Goal: Task Accomplishment & Management: Manage account settings

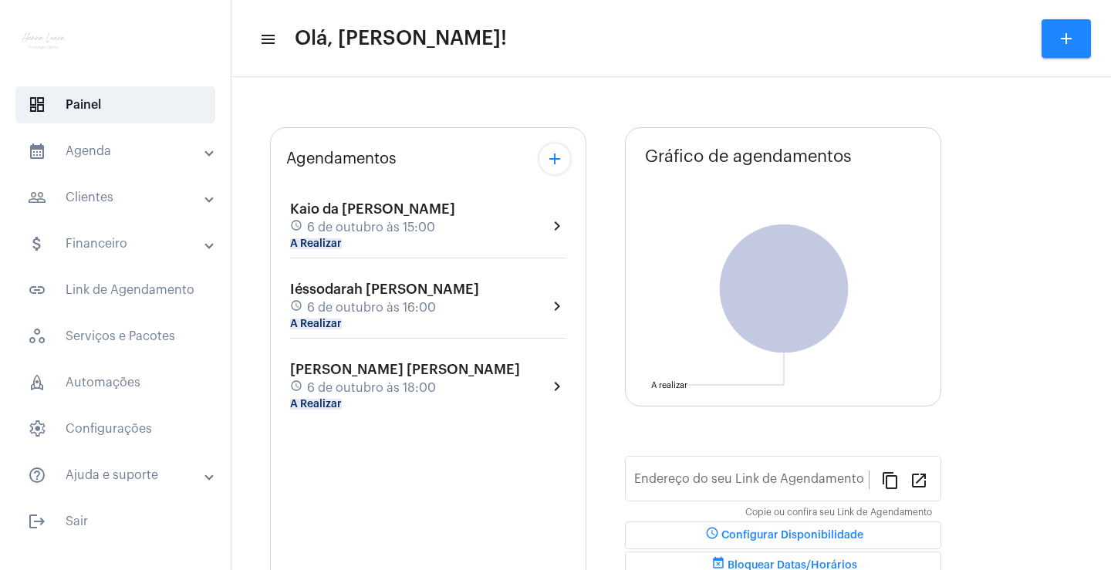
click at [401, 224] on span "6 de outubro às 15:00" at bounding box center [371, 228] width 128 height 14
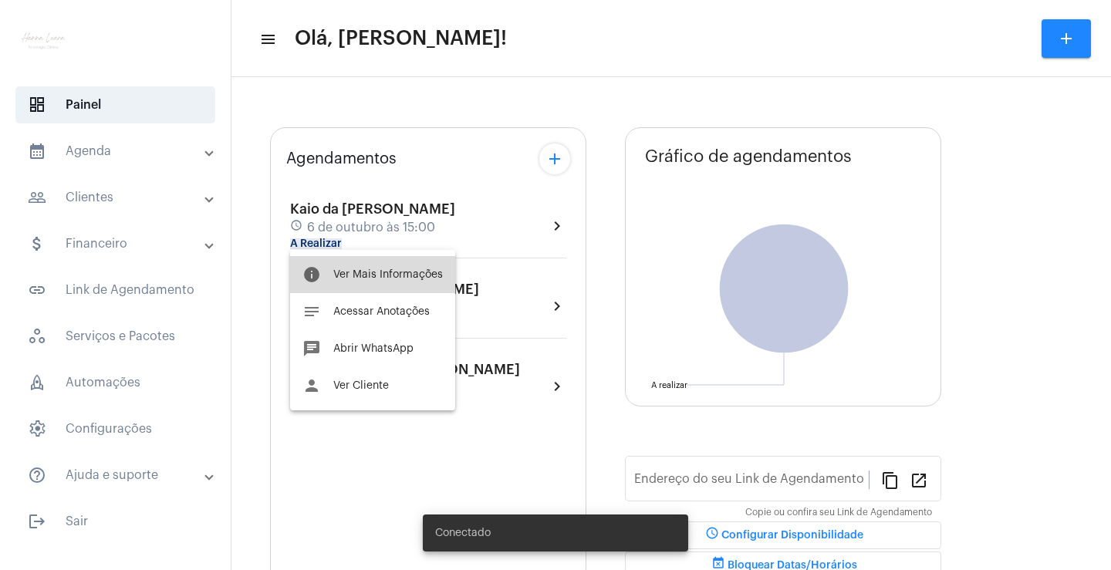
click at [416, 280] on button "info Ver Mais Informações" at bounding box center [372, 274] width 165 height 37
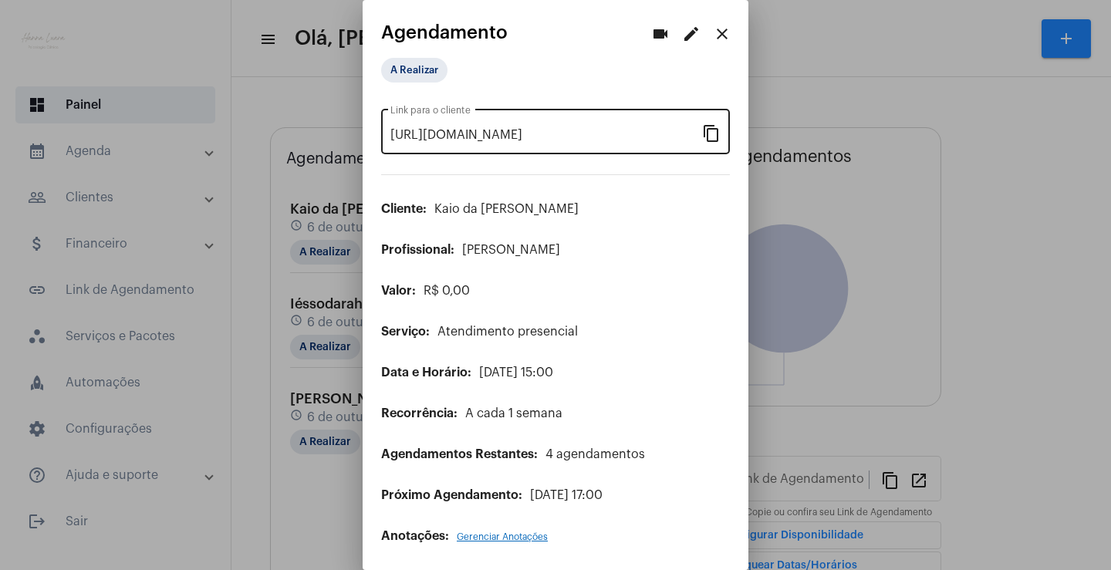
type input "[URL][DOMAIN_NAME][PERSON_NAME][PERSON_NAME]"
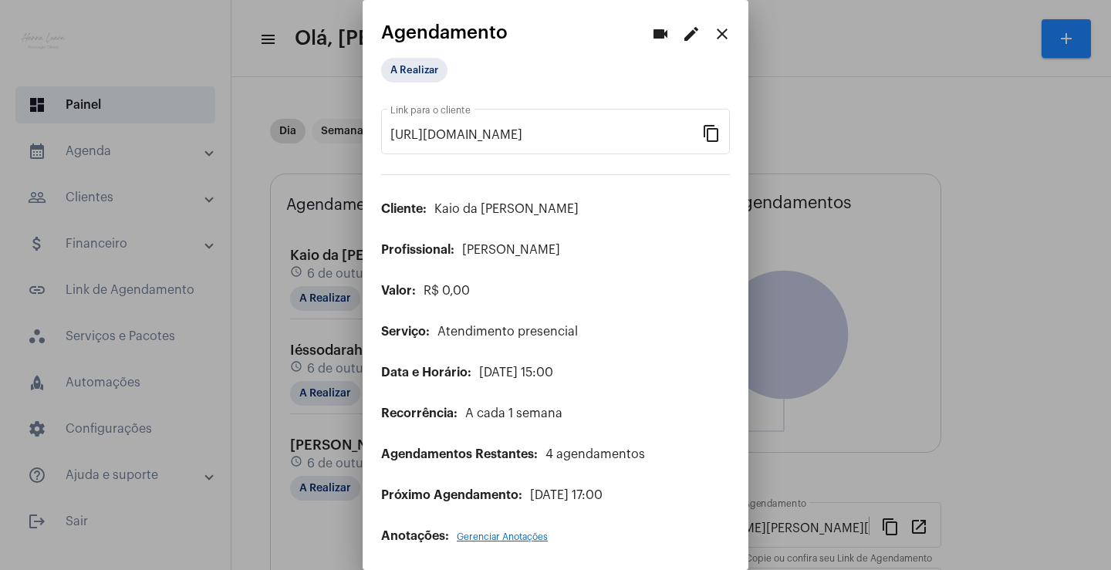
click at [683, 40] on mat-icon "edit" at bounding box center [691, 34] width 19 height 19
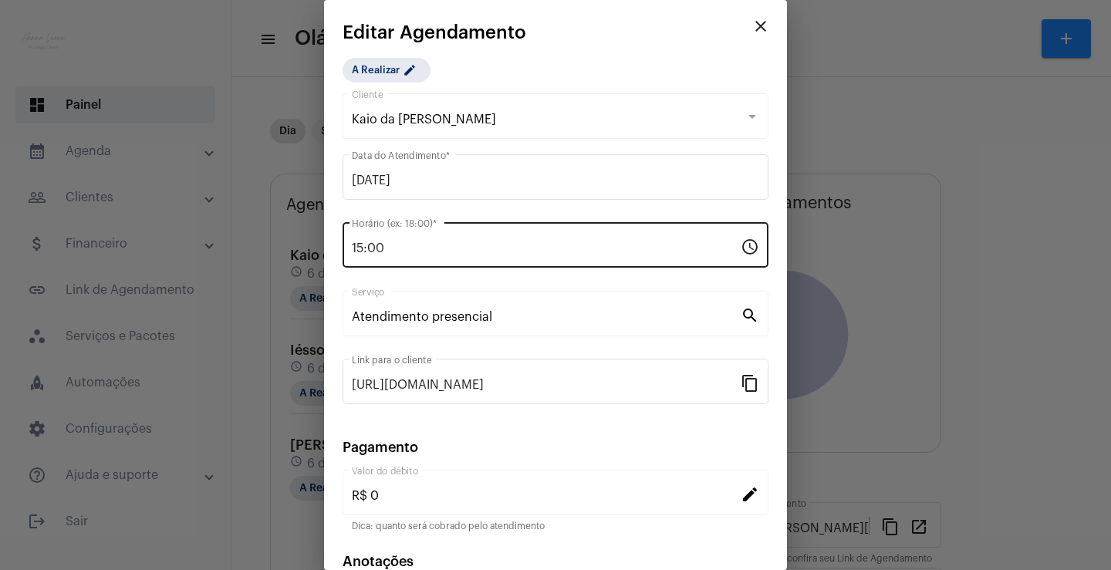
click at [364, 246] on input "15:00" at bounding box center [546, 249] width 389 height 14
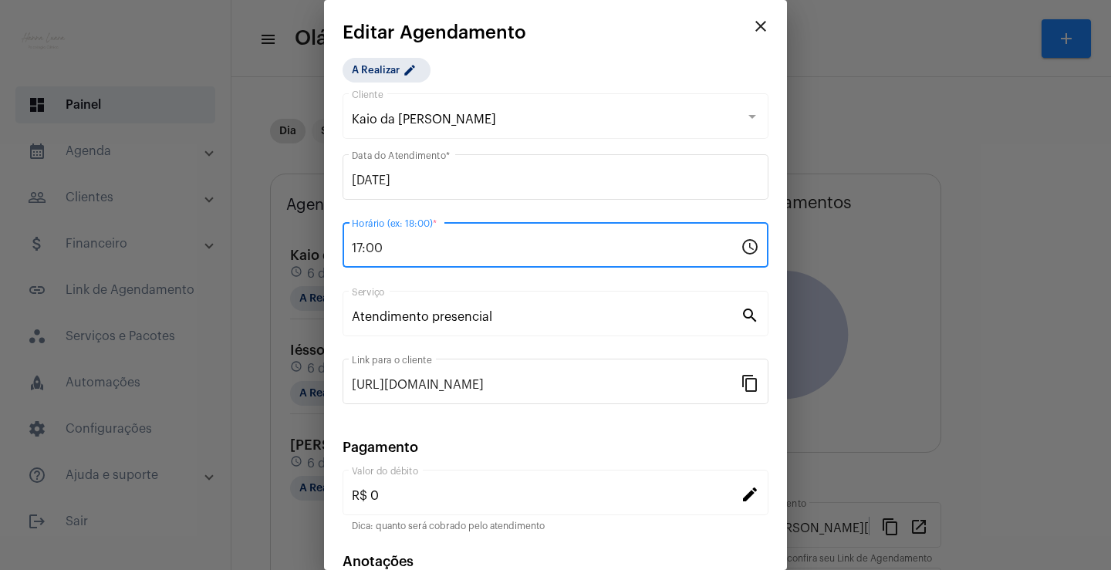
scroll to position [94, 0]
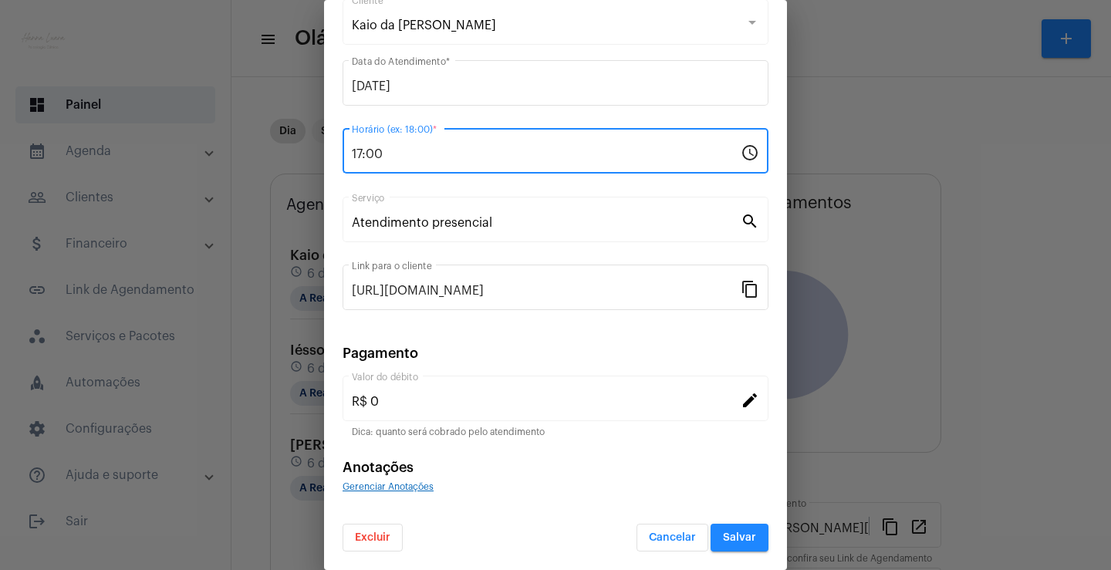
type input "17:00"
click at [734, 536] on span "Salvar" at bounding box center [739, 537] width 33 height 11
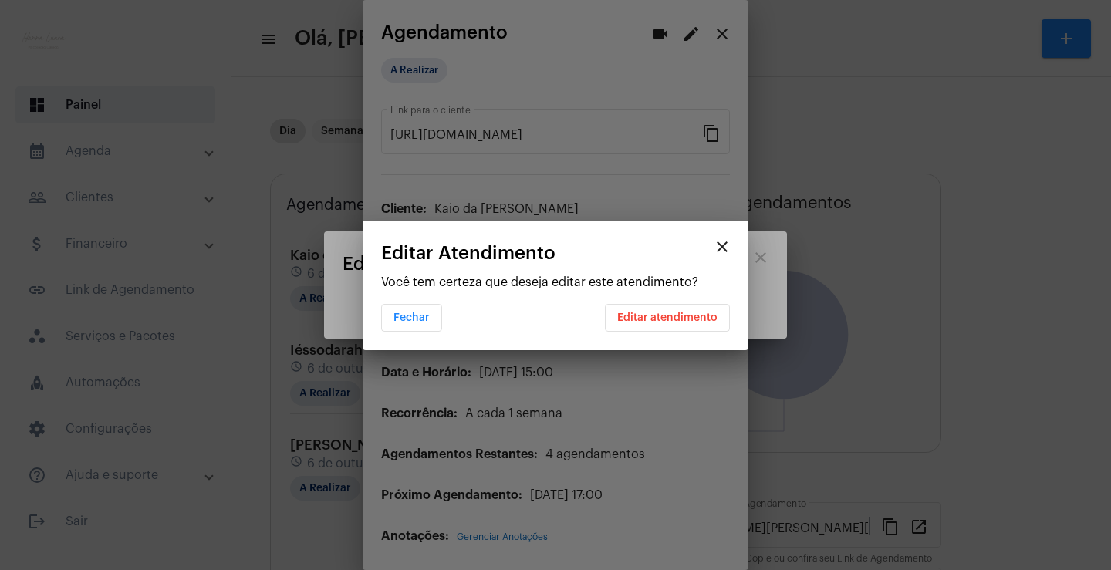
scroll to position [0, 0]
click at [662, 323] on span "Editar atendimento" at bounding box center [667, 318] width 100 height 11
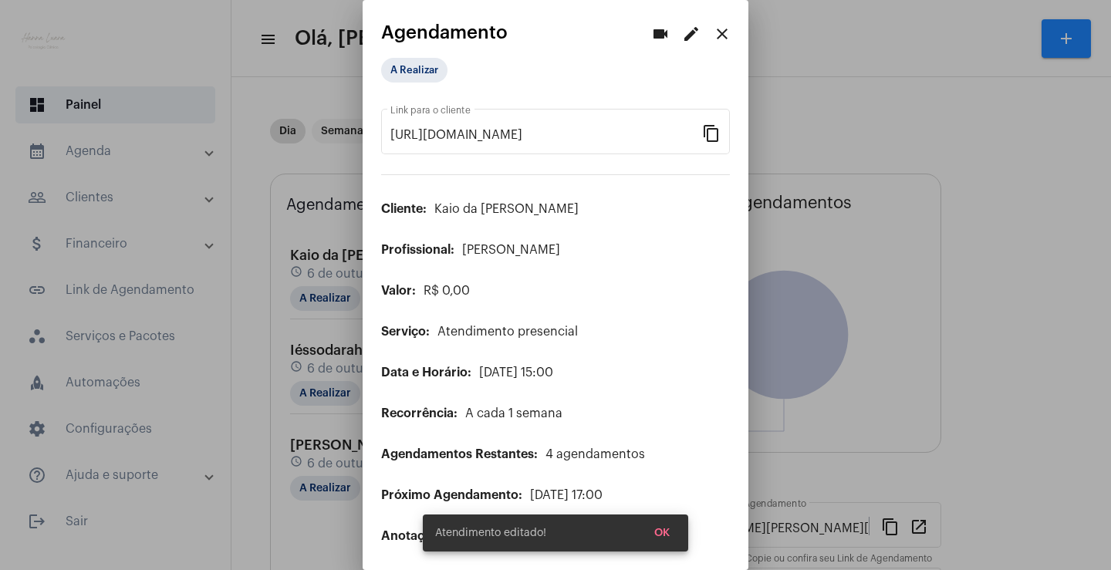
click at [271, 227] on div at bounding box center [555, 285] width 1111 height 570
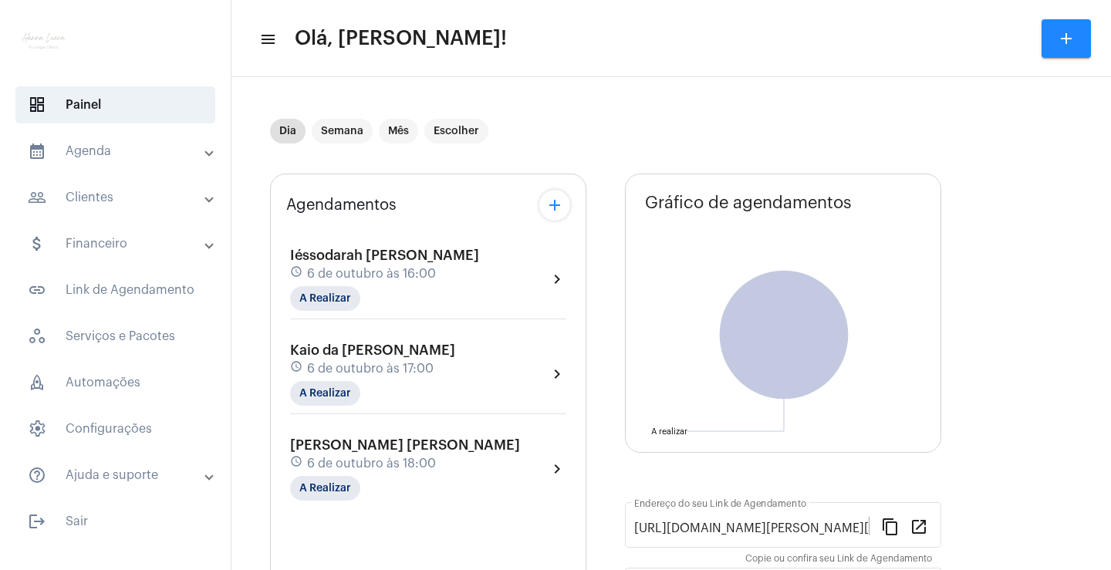
click at [562, 215] on button "add" at bounding box center [554, 205] width 31 height 31
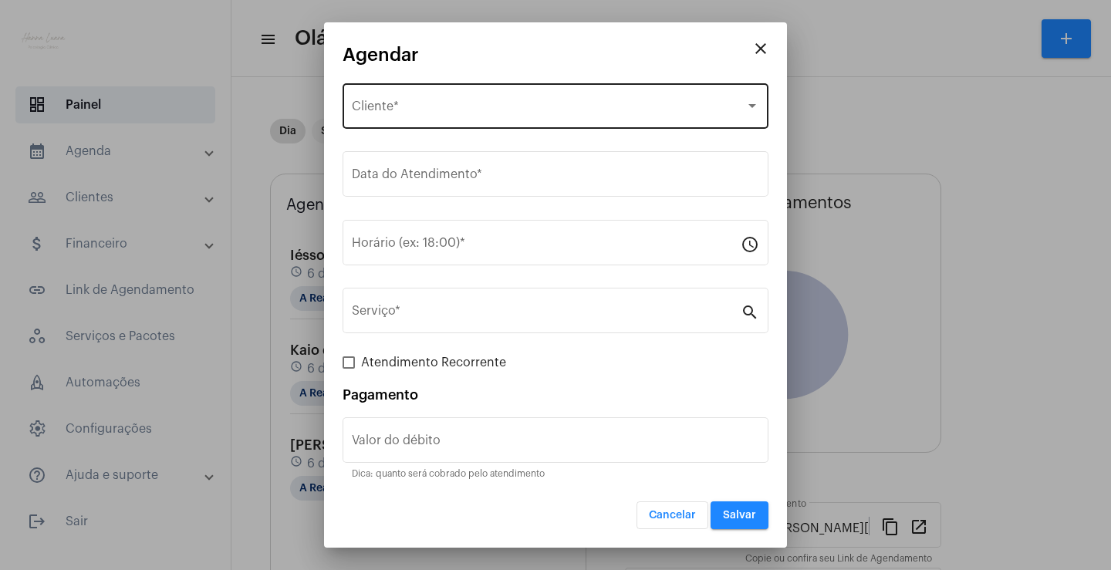
click at [481, 117] on div "Selecione o Cliente Cliente *" at bounding box center [555, 104] width 407 height 49
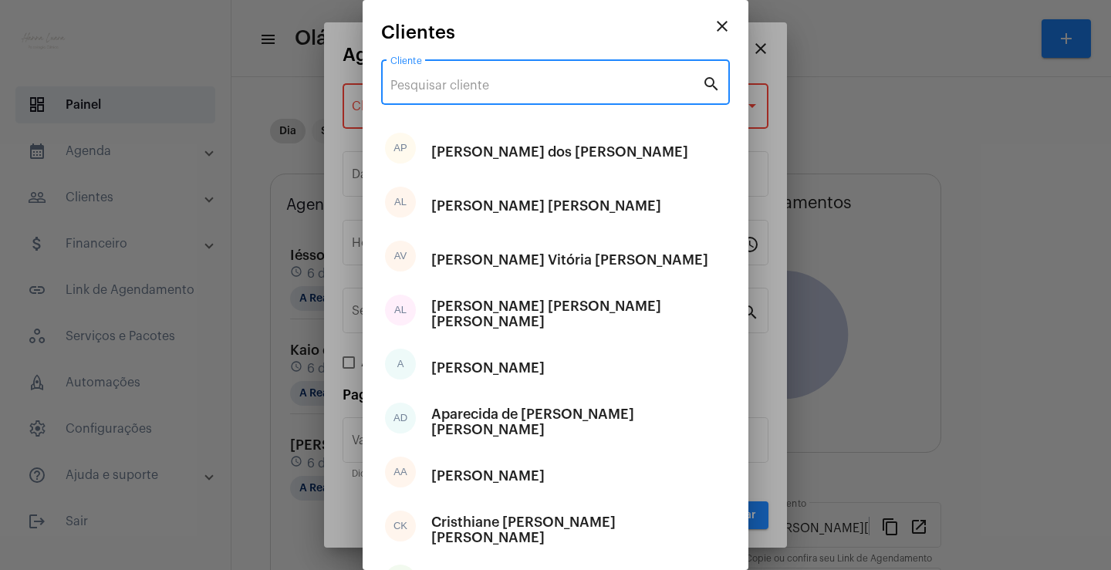
click at [512, 83] on input "Cliente" at bounding box center [546, 86] width 312 height 14
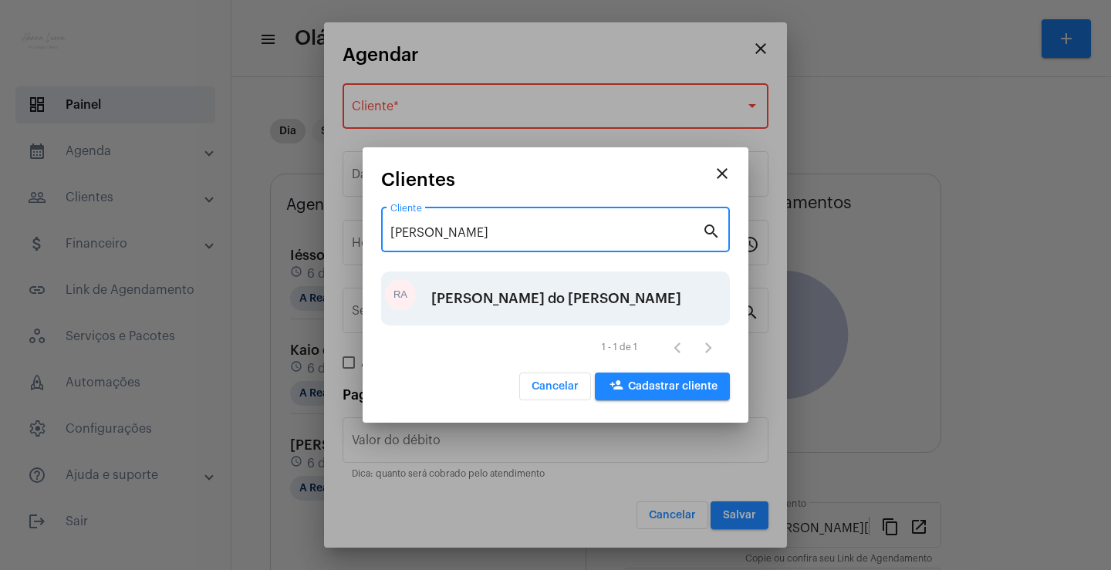
type input "[PERSON_NAME]"
click at [548, 289] on div "[PERSON_NAME] do [PERSON_NAME]" at bounding box center [556, 298] width 250 height 46
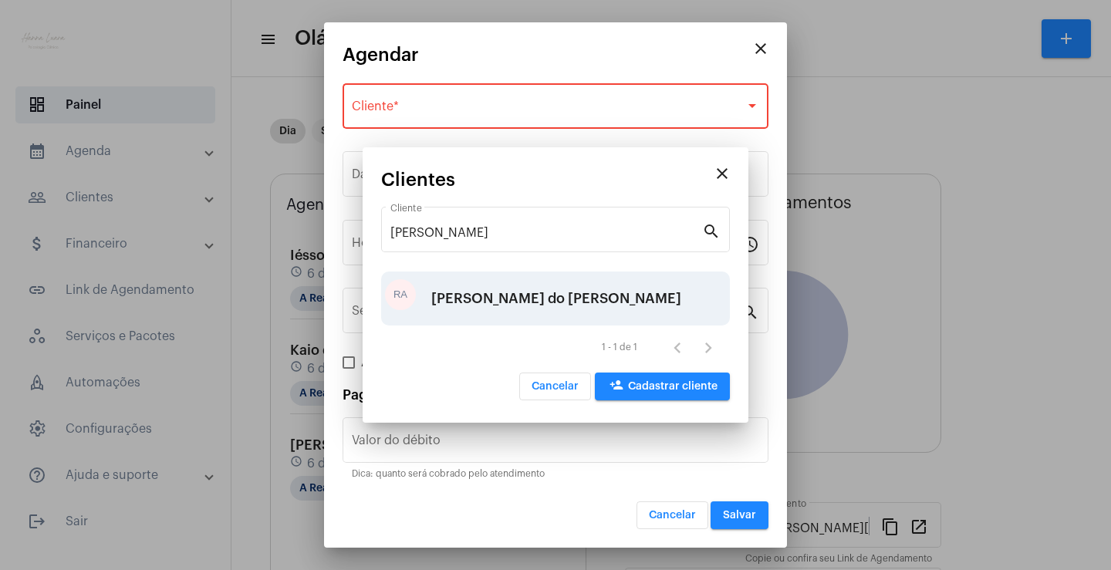
type input "R$"
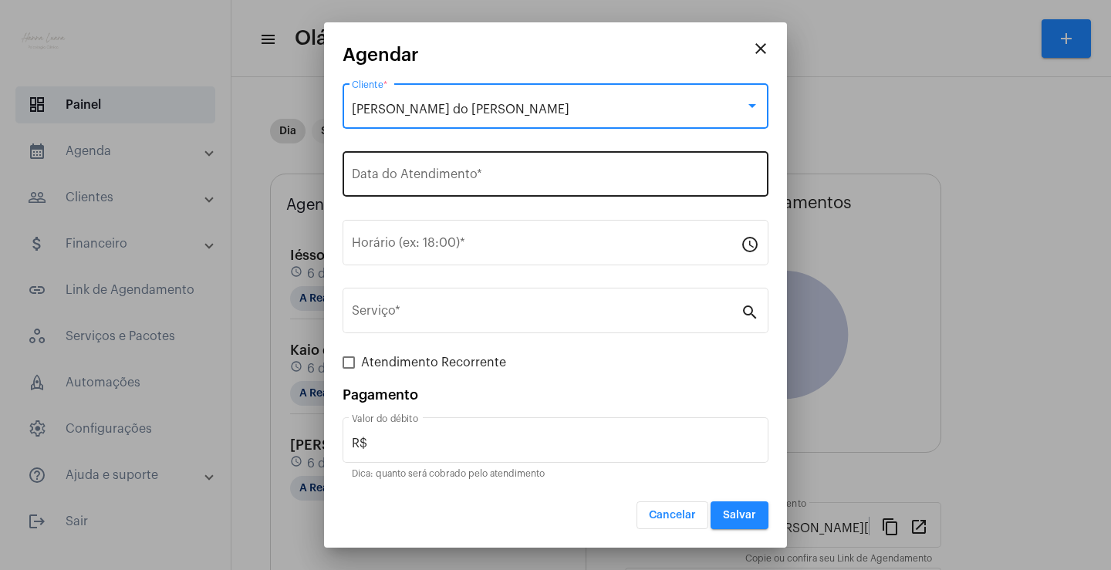
click at [459, 184] on input "Data do Atendimento *" at bounding box center [555, 178] width 407 height 14
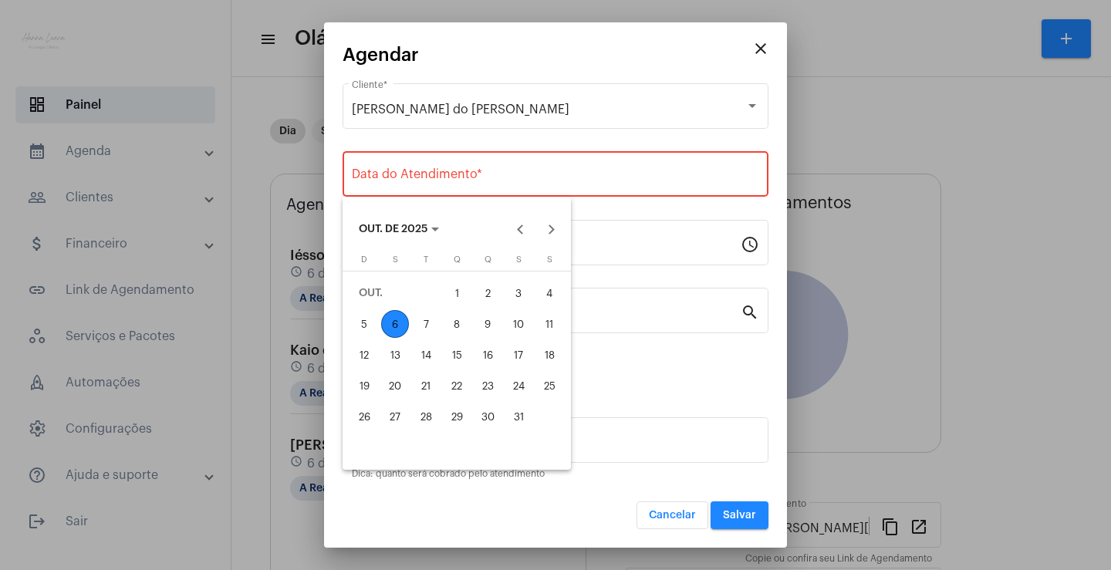
click at [393, 322] on div "6" at bounding box center [395, 324] width 28 height 28
type input "[DATE]"
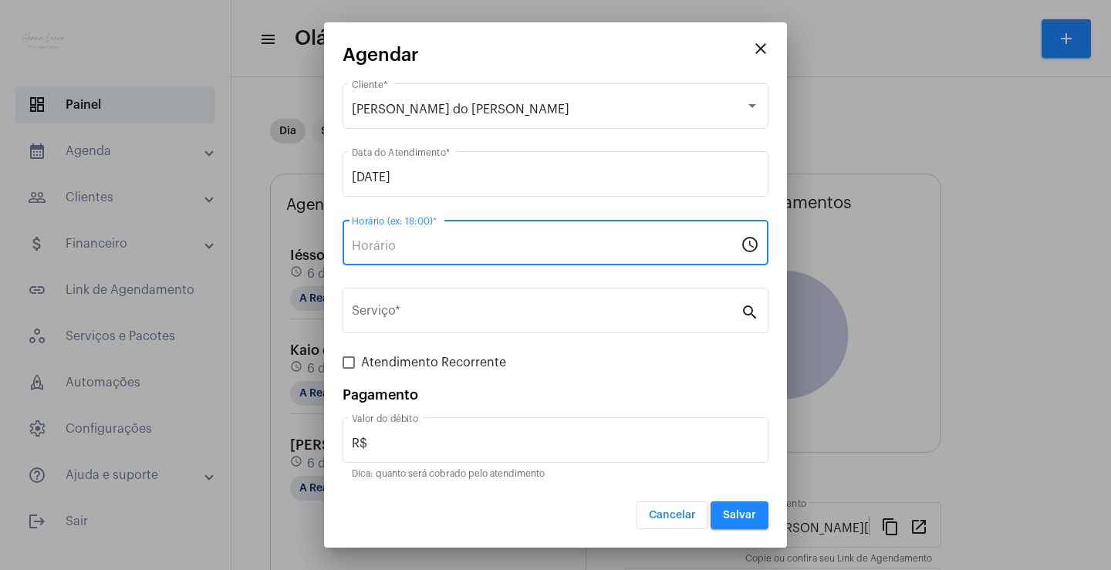
click at [430, 245] on input "Horário (ex: 18:00) *" at bounding box center [546, 246] width 389 height 14
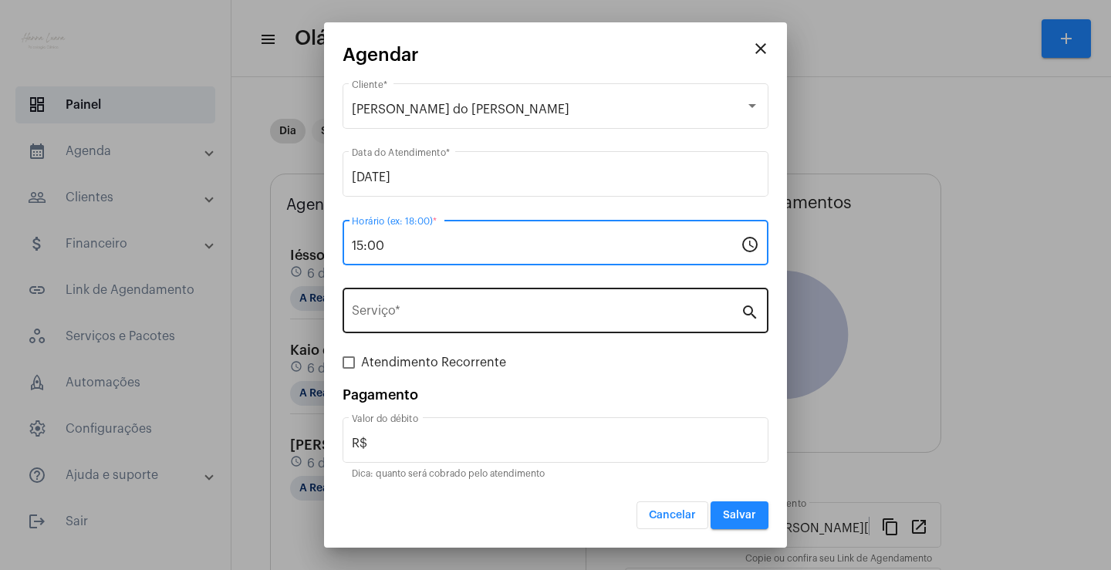
type input "15:00"
click at [421, 315] on input "Serviço *" at bounding box center [546, 314] width 389 height 14
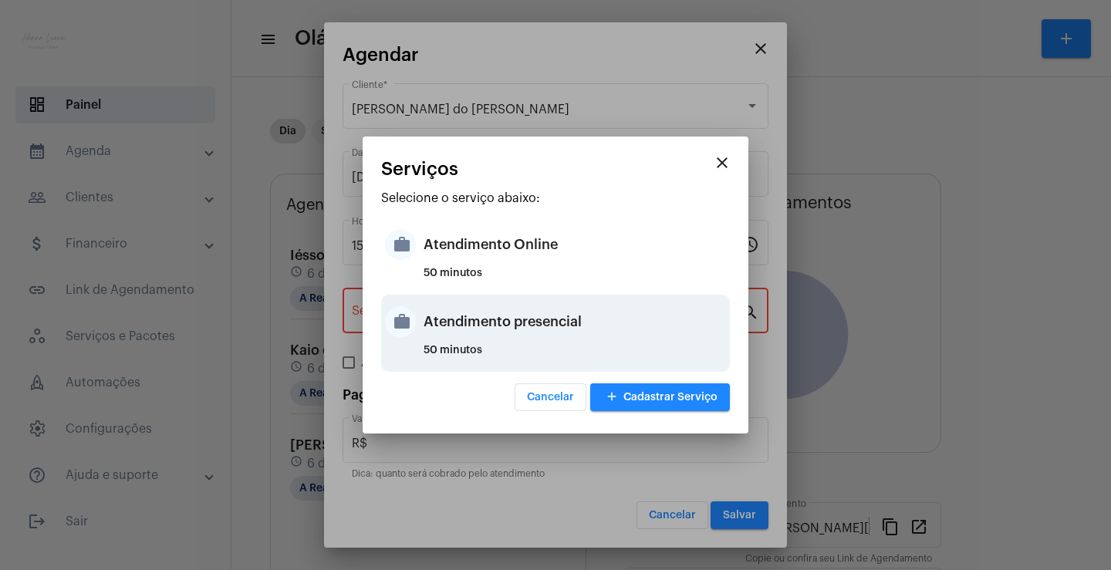
click at [586, 320] on div "Atendimento presencial" at bounding box center [575, 322] width 303 height 46
type input "Atendimento presencial"
type input "R$ 0"
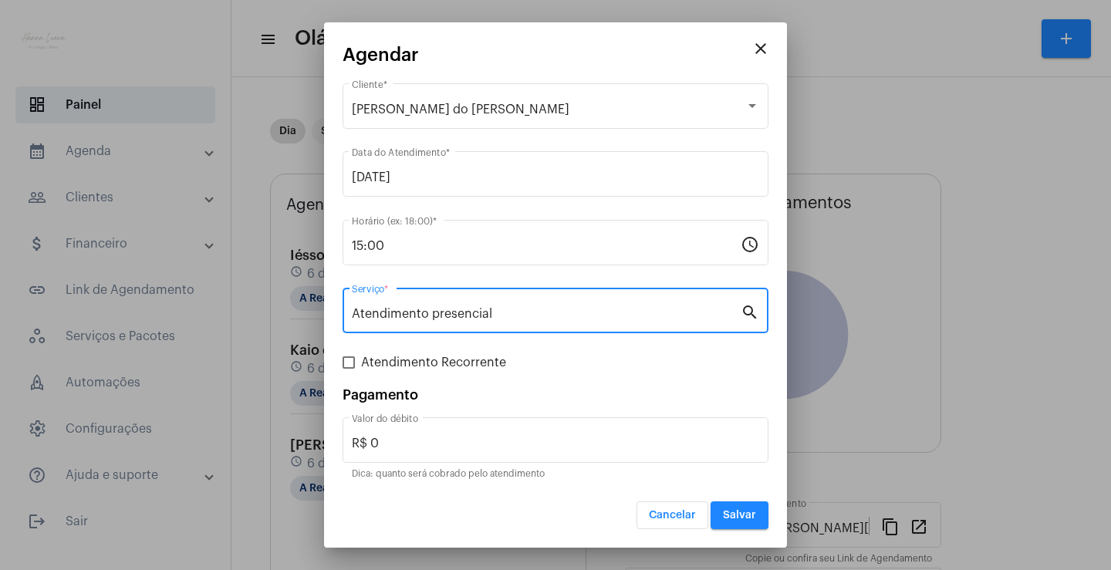
click at [476, 363] on span "Atendimento Recorrente" at bounding box center [433, 362] width 145 height 19
click at [349, 369] on input "Atendimento Recorrente" at bounding box center [348, 369] width 1 height 1
checkbox input "true"
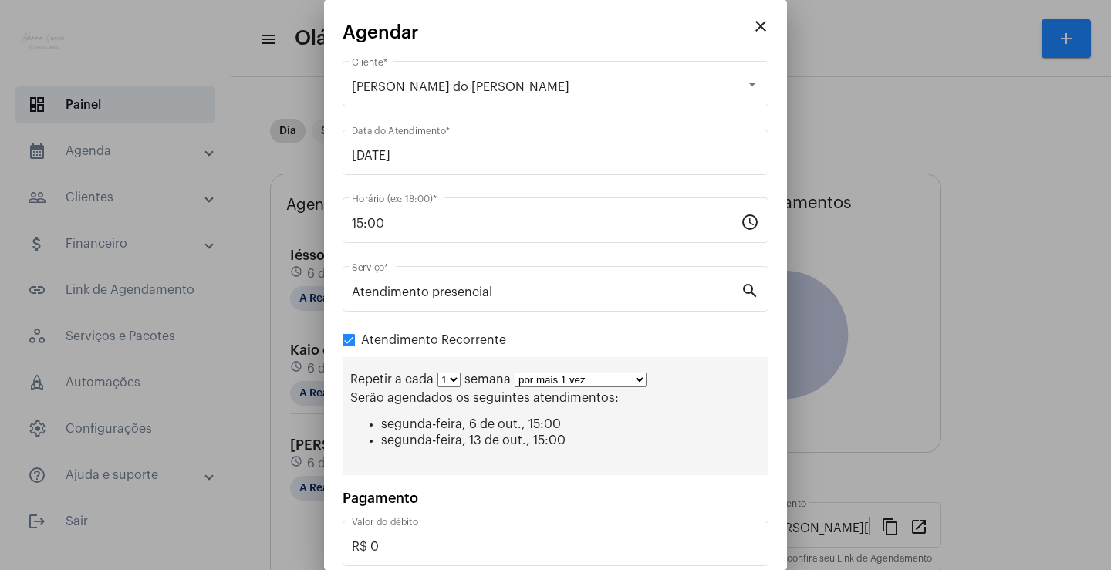
click at [530, 384] on select "por mais 1 vez por mais 2 vezes por mais 3 vezes por mais 4 vezes por mais 5 ve…" at bounding box center [581, 380] width 132 height 15
select select "10: 0"
click at [515, 373] on select "por mais 1 vez por mais 2 vezes por mais 3 vezes por mais 4 vezes por mais 5 ve…" at bounding box center [581, 380] width 132 height 15
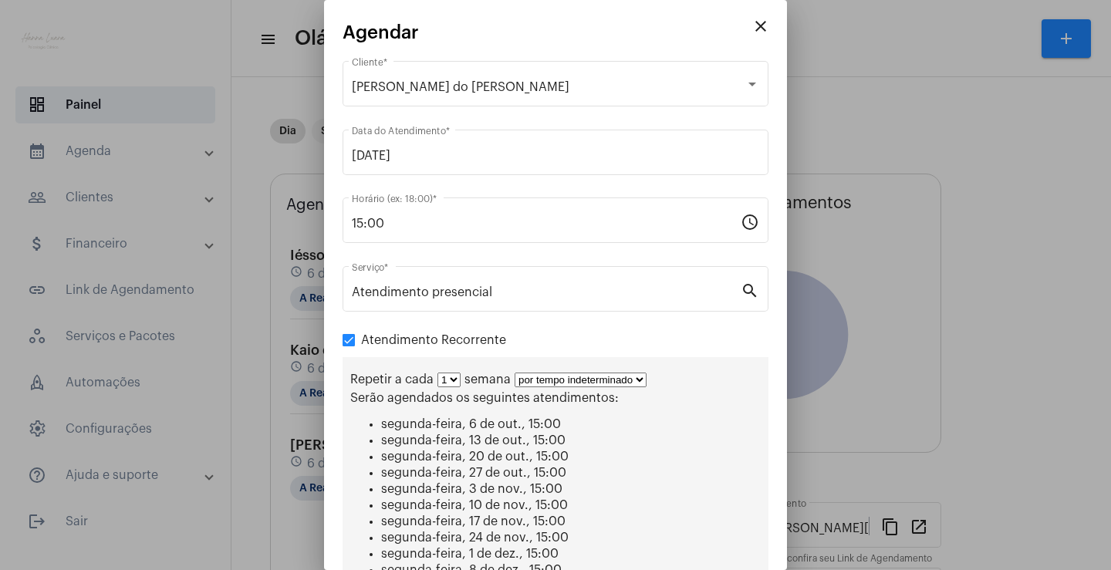
scroll to position [244, 0]
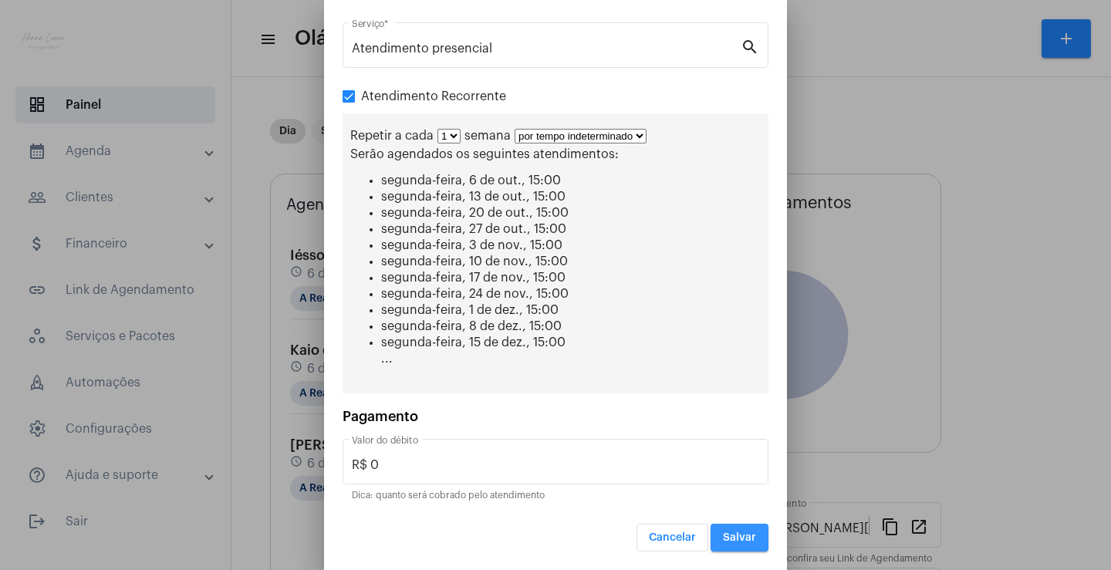
click at [741, 534] on span "Salvar" at bounding box center [739, 537] width 33 height 11
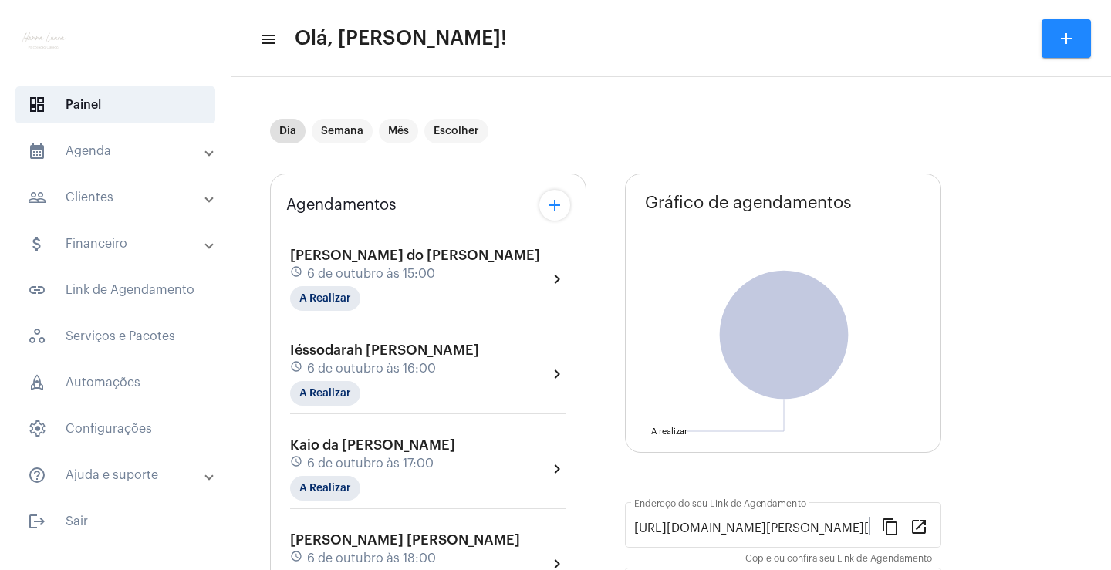
click at [171, 150] on mat-panel-title "calendar_month_outlined Agenda" at bounding box center [117, 151] width 178 height 19
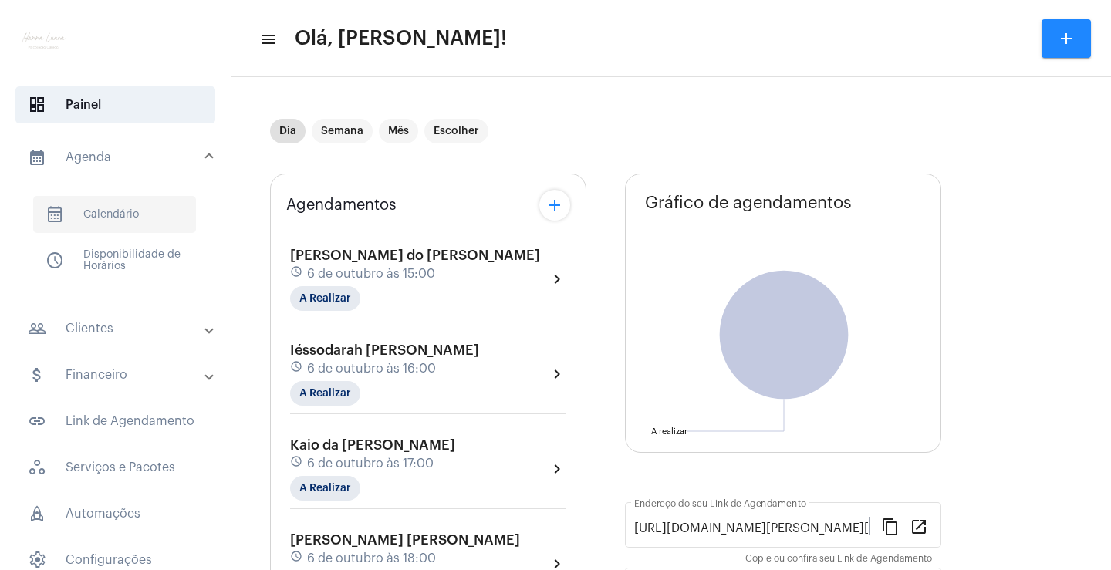
click at [157, 206] on span "calendar_month_outlined Calendário" at bounding box center [114, 214] width 163 height 37
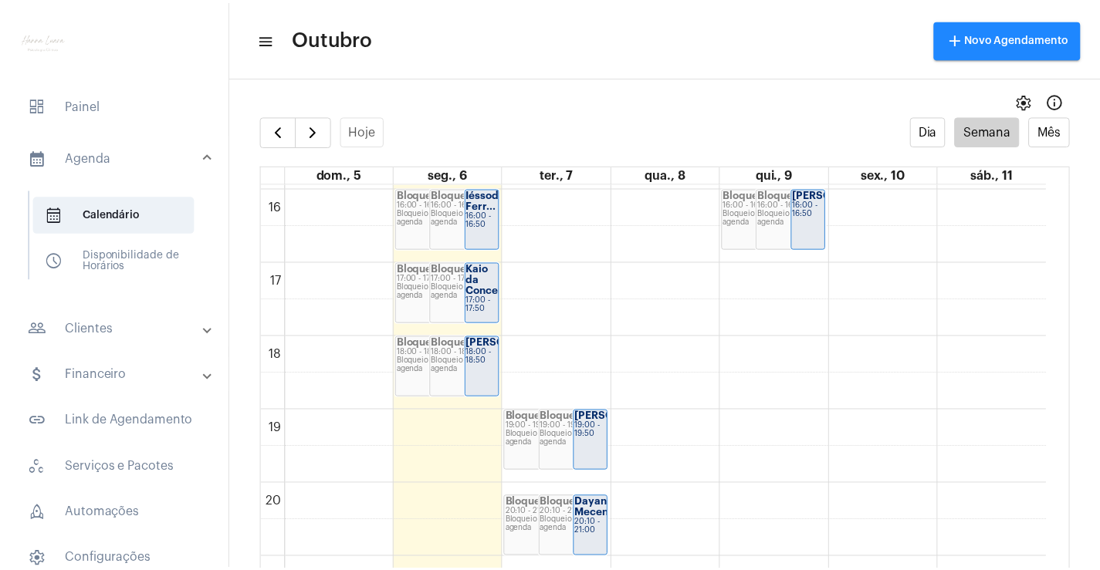
scroll to position [1217, 0]
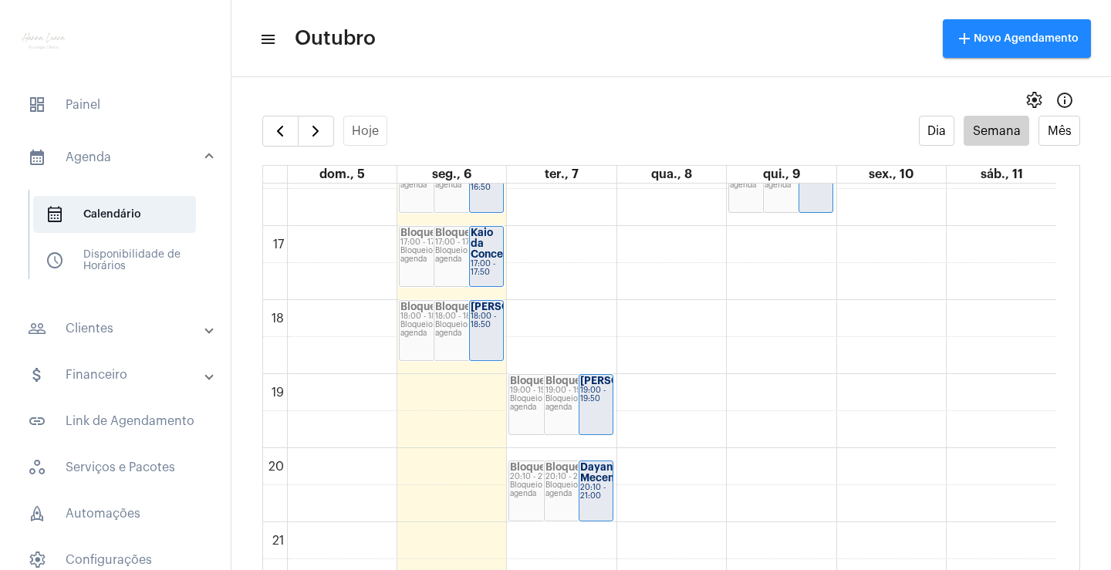
click at [569, 387] on div "19:00 - 19:50" at bounding box center [579, 391] width 67 height 8
click at [604, 404] on div "19:00 - 19:50" at bounding box center [596, 395] width 32 height 17
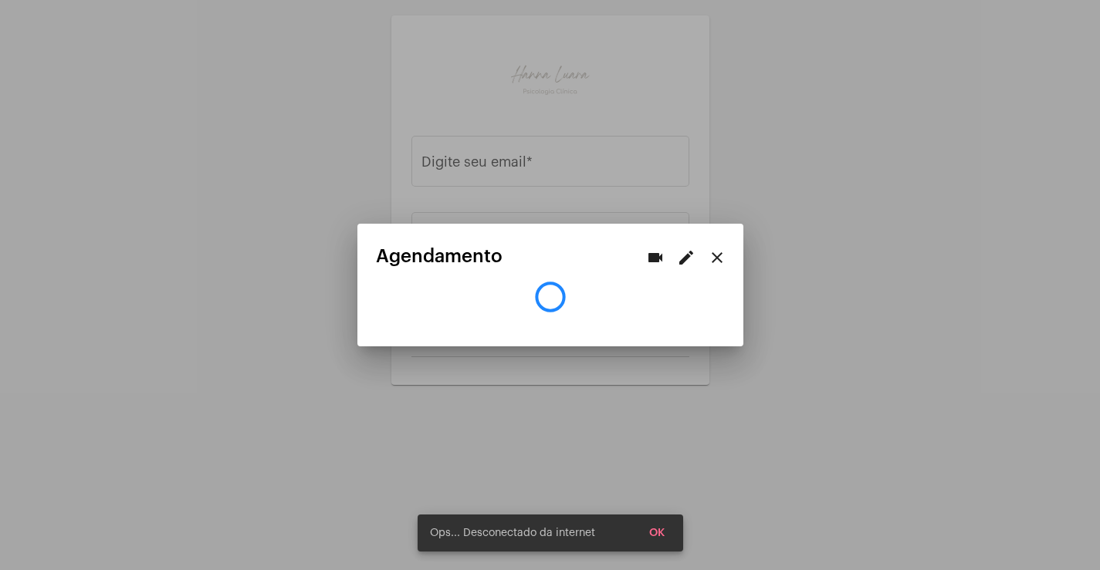
type input "[EMAIL_ADDRESS][DOMAIN_NAME]"
click at [682, 256] on mat-icon "edit" at bounding box center [686, 257] width 19 height 19
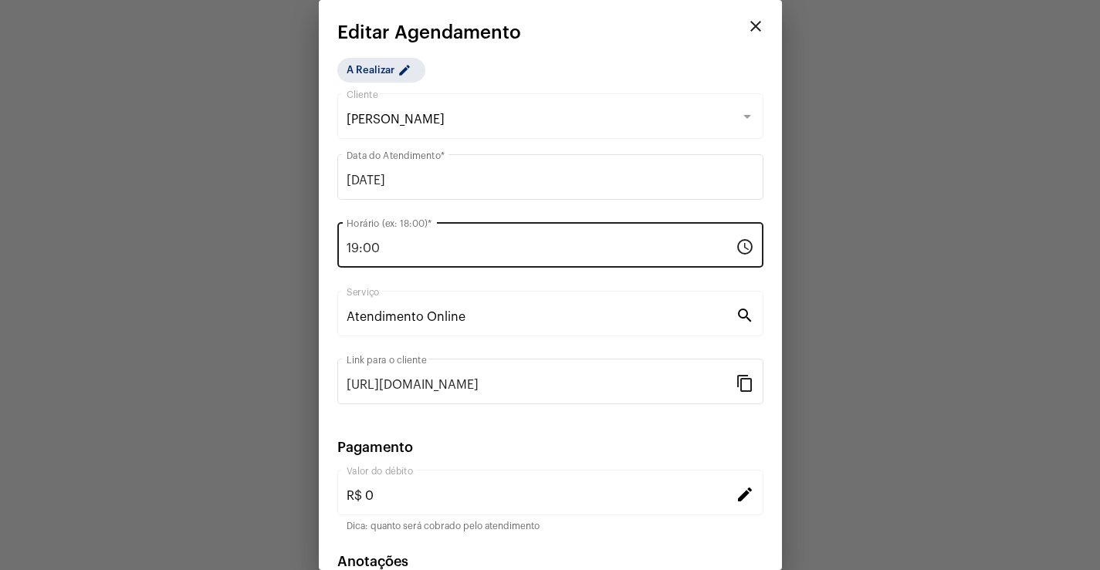
click at [356, 247] on input "19:00" at bounding box center [540, 249] width 389 height 14
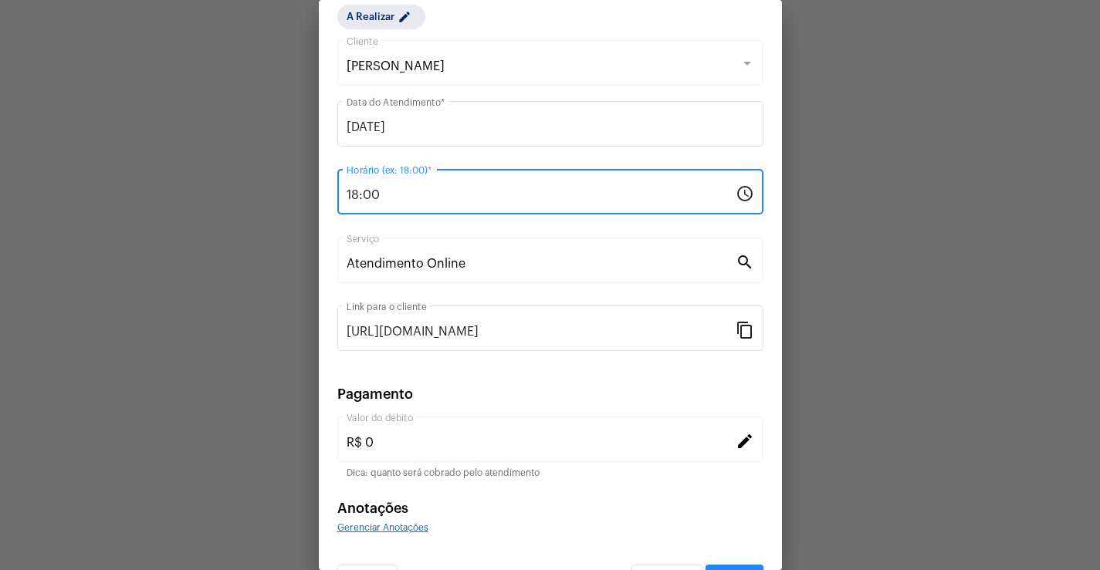
scroll to position [94, 0]
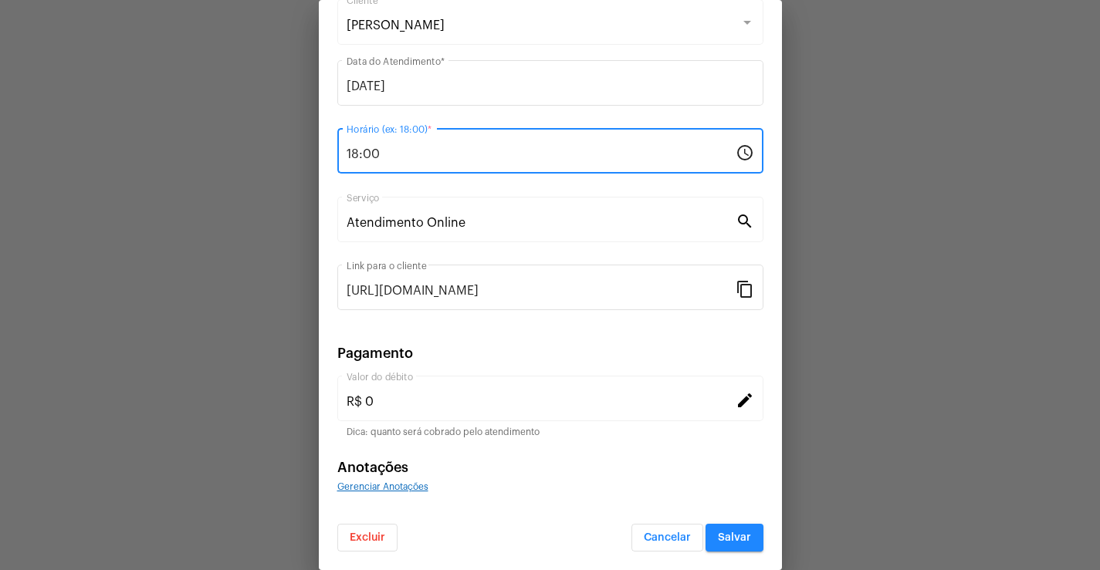
type input "18:00"
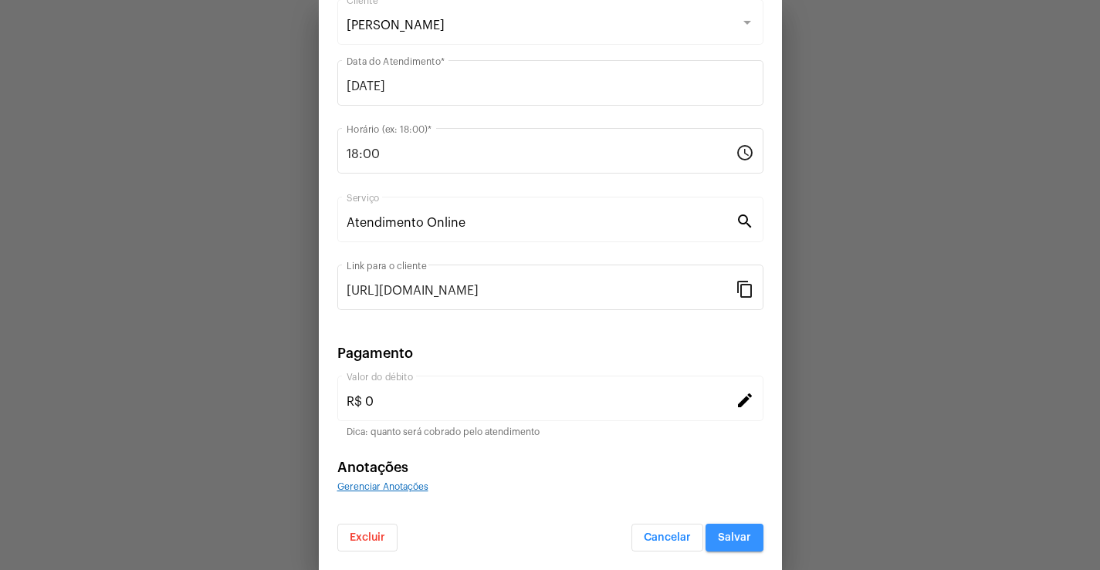
click at [722, 532] on button "Salvar" at bounding box center [734, 538] width 58 height 28
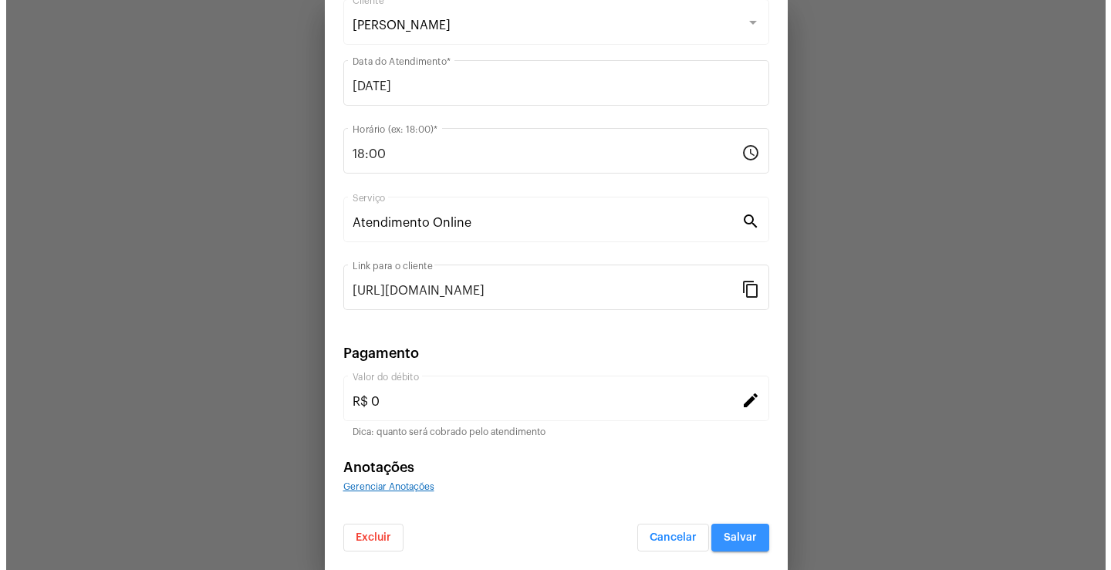
scroll to position [0, 0]
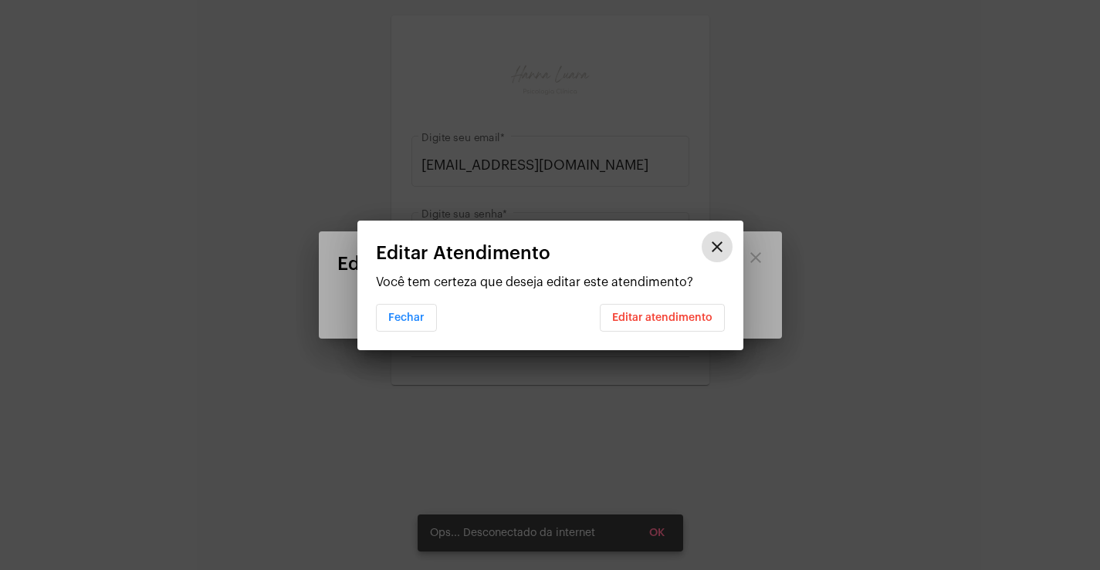
click at [671, 319] on span "Editar atendimento" at bounding box center [662, 318] width 100 height 11
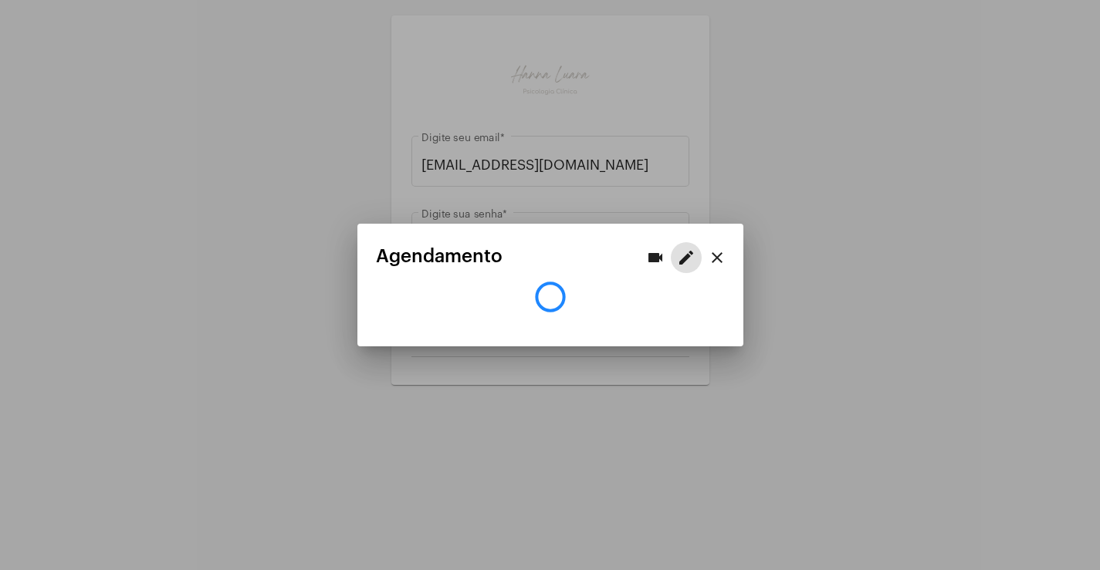
click at [716, 262] on mat-icon "close" at bounding box center [717, 257] width 19 height 19
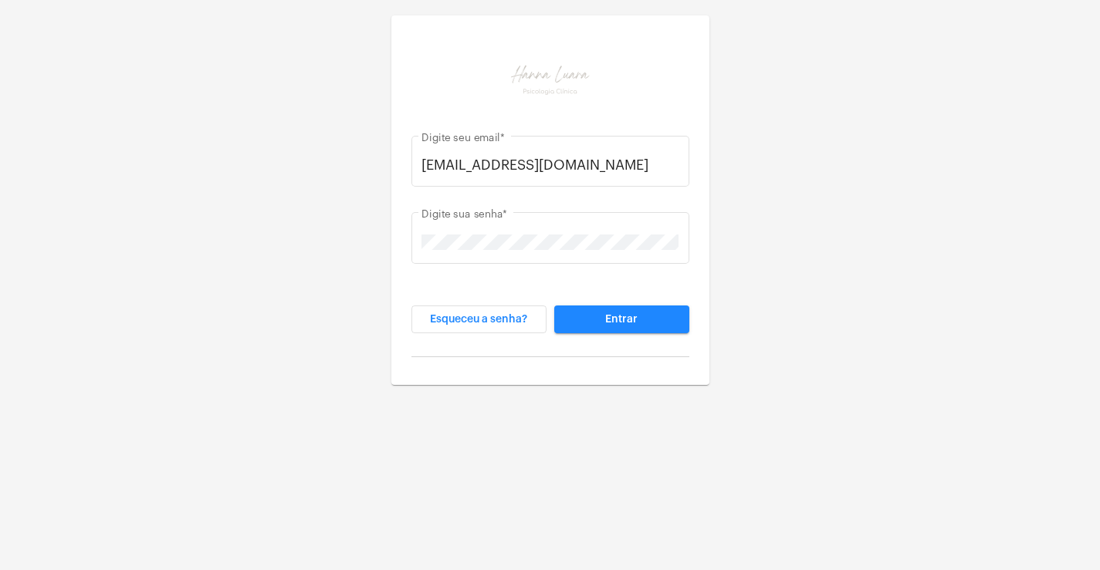
click at [603, 313] on button "Entrar" at bounding box center [621, 320] width 135 height 28
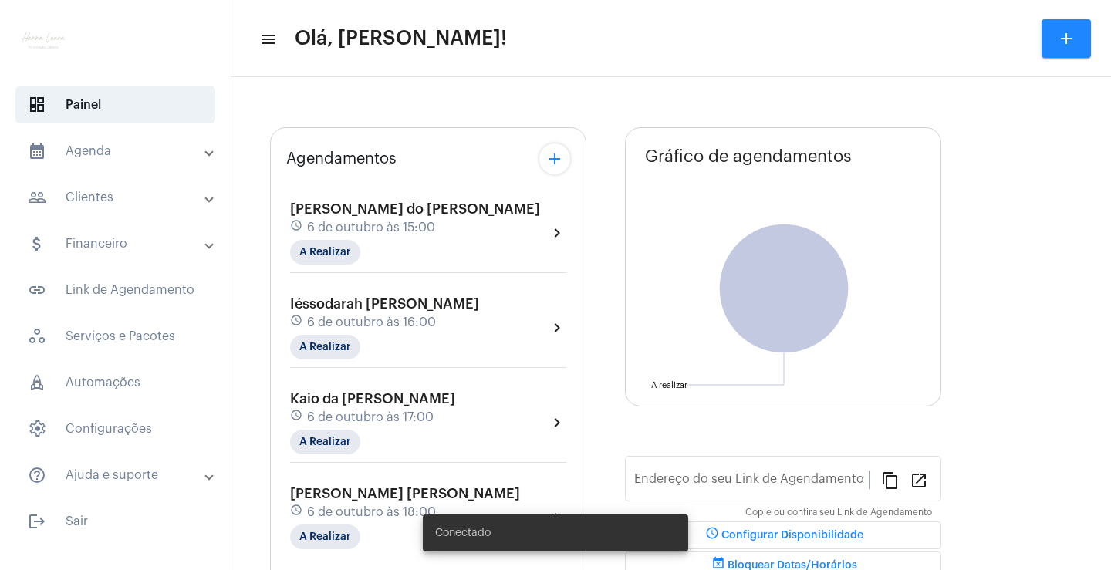
type input "[URL][DOMAIN_NAME][PERSON_NAME][PERSON_NAME]"
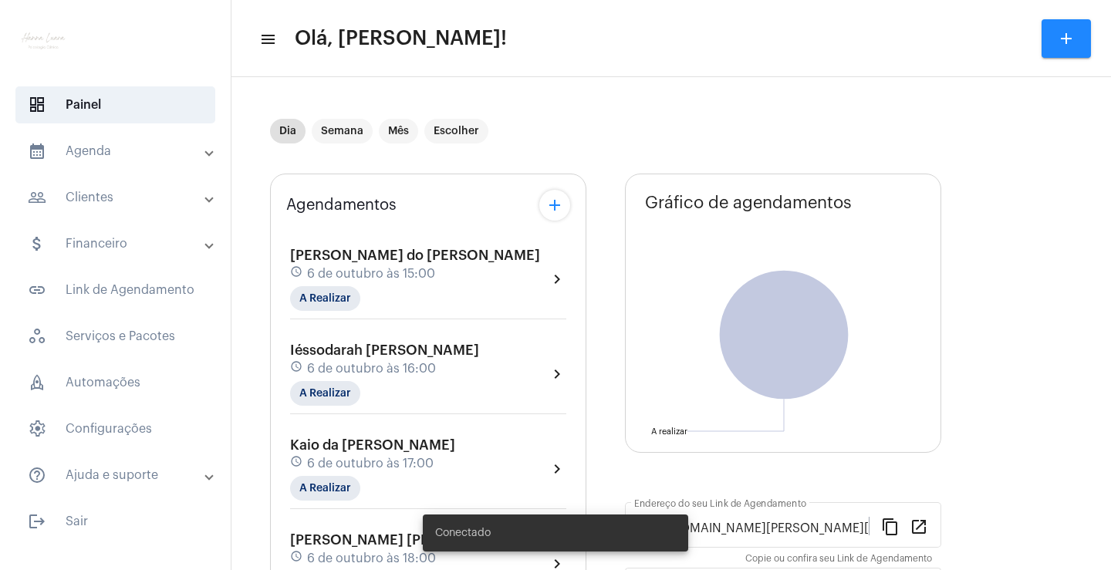
click at [115, 155] on mat-panel-title "calendar_month_outlined Agenda" at bounding box center [117, 151] width 178 height 19
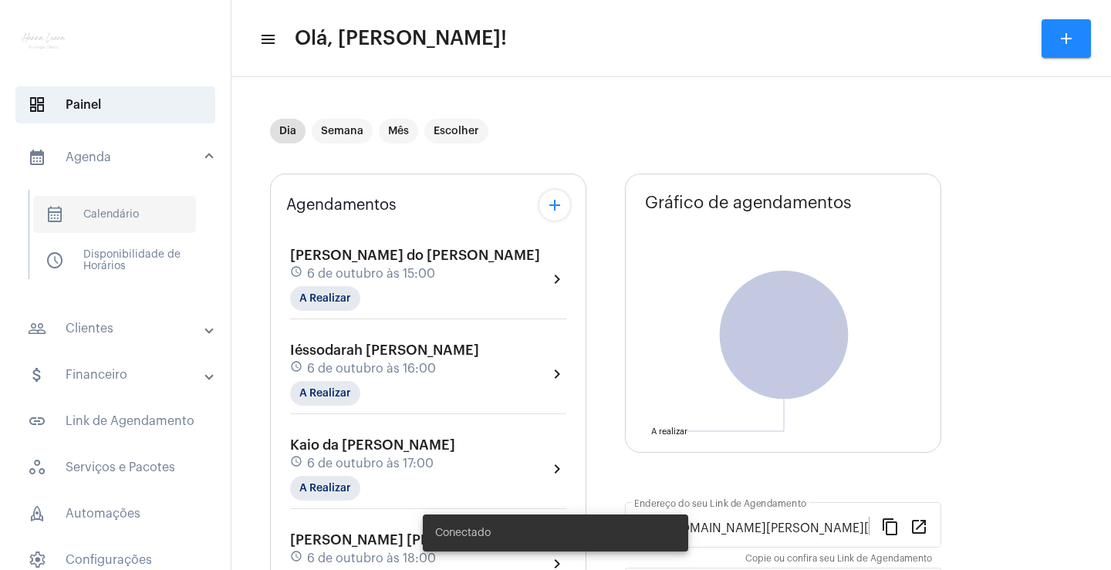
click at [146, 199] on span "calendar_month_outlined Calendário" at bounding box center [114, 214] width 163 height 37
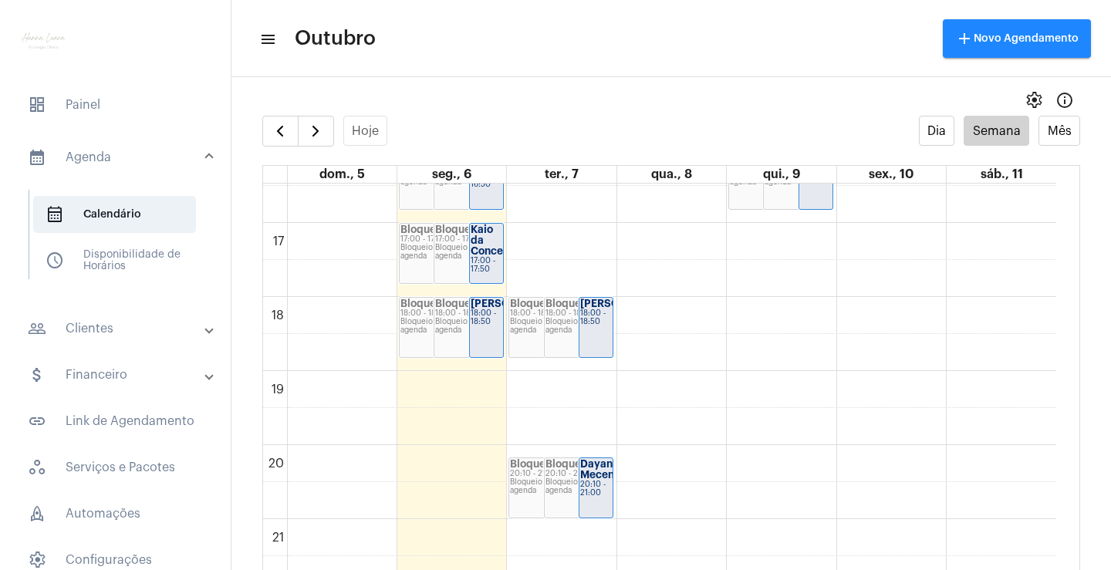
scroll to position [1294, 0]
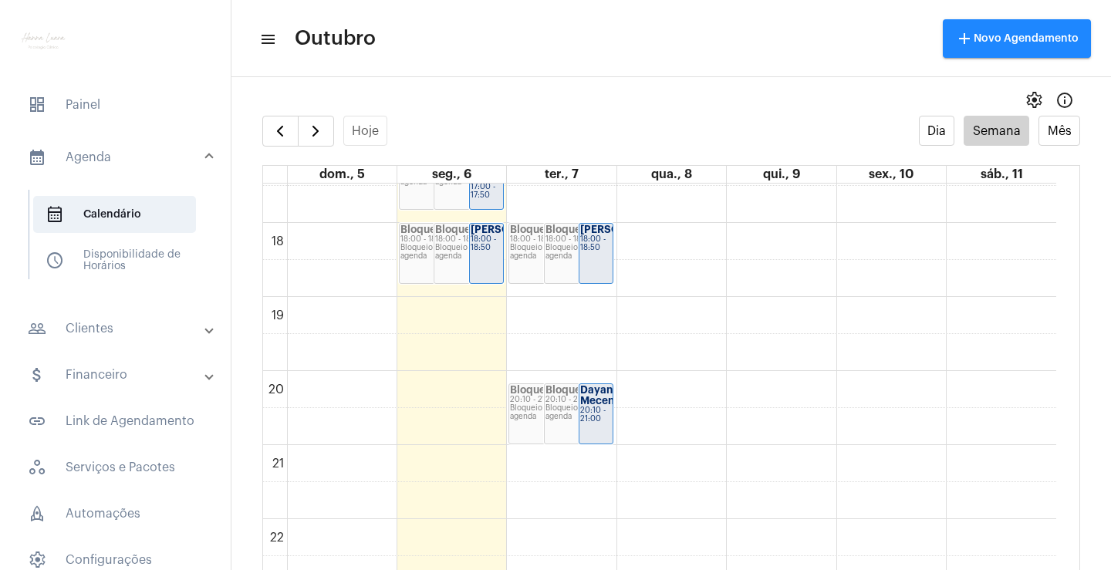
click at [597, 415] on div "20:10 - 21:00" at bounding box center [596, 415] width 32 height 17
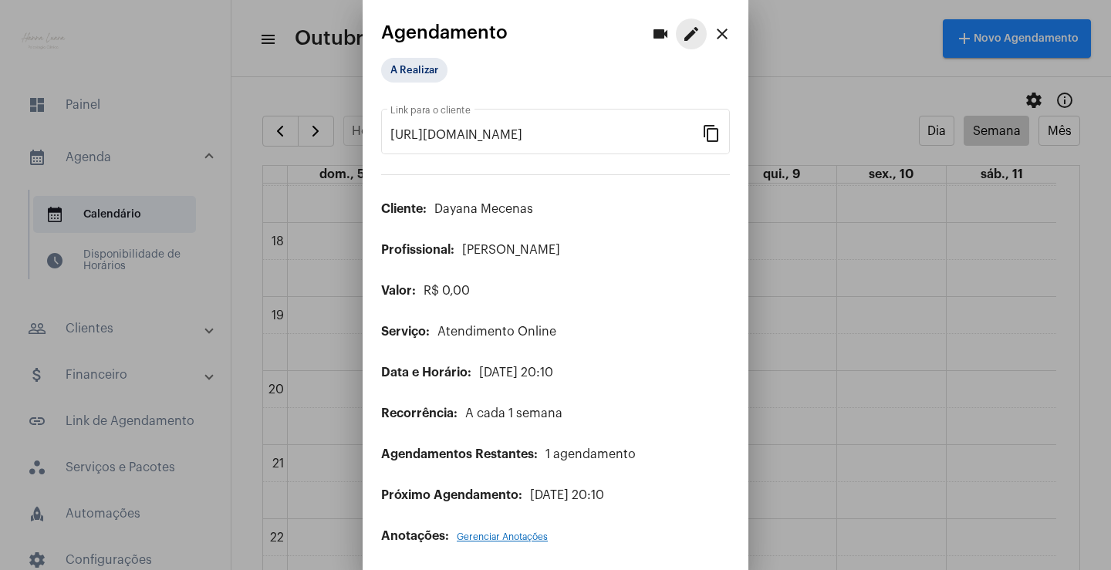
click at [682, 39] on mat-icon "edit" at bounding box center [691, 34] width 19 height 19
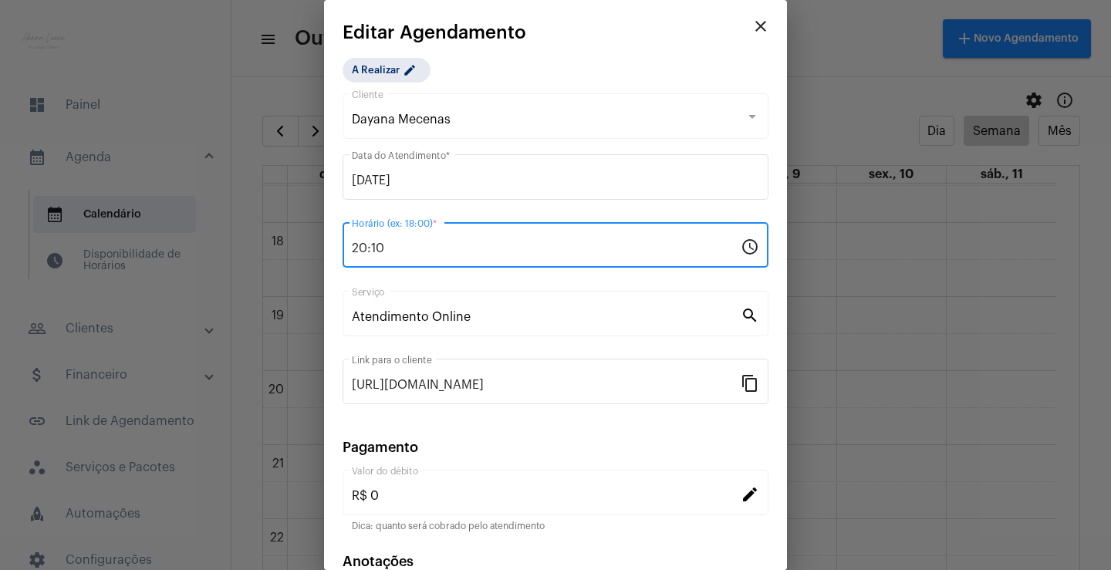
drag, startPoint x: 366, startPoint y: 244, endPoint x: 351, endPoint y: 245, distance: 14.7
click at [350, 245] on div "20:10 Horário (ex: 18:00) * schedule" at bounding box center [556, 243] width 426 height 49
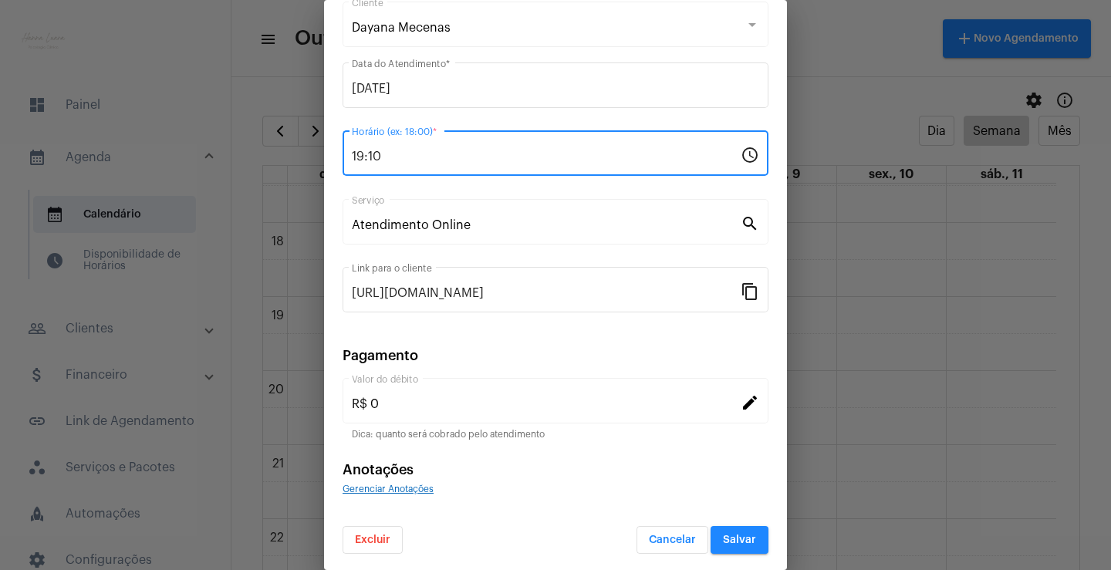
scroll to position [94, 0]
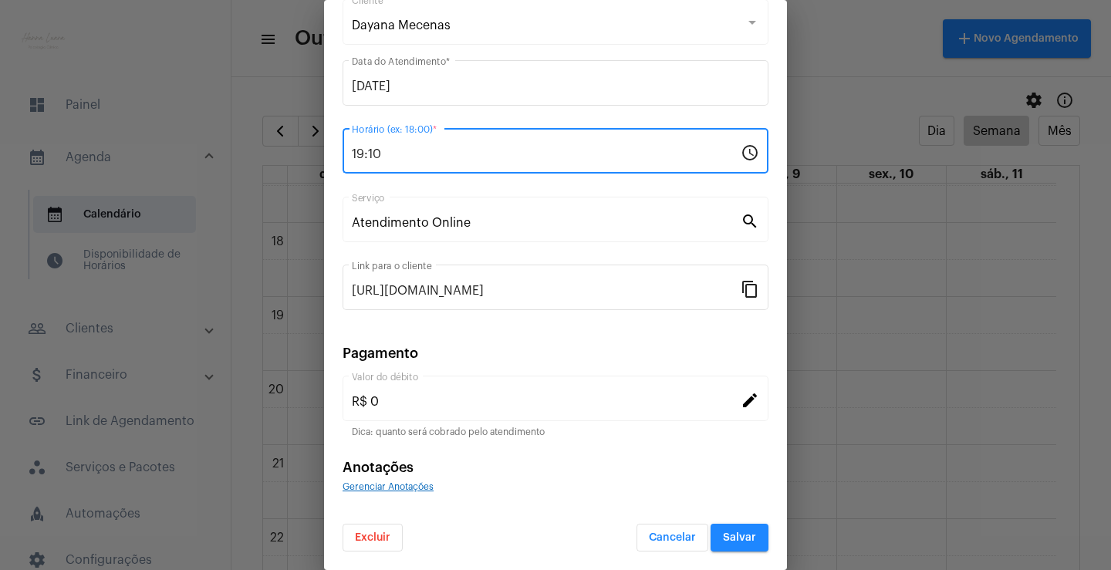
type input "19:10"
click at [734, 539] on span "Salvar" at bounding box center [739, 537] width 33 height 11
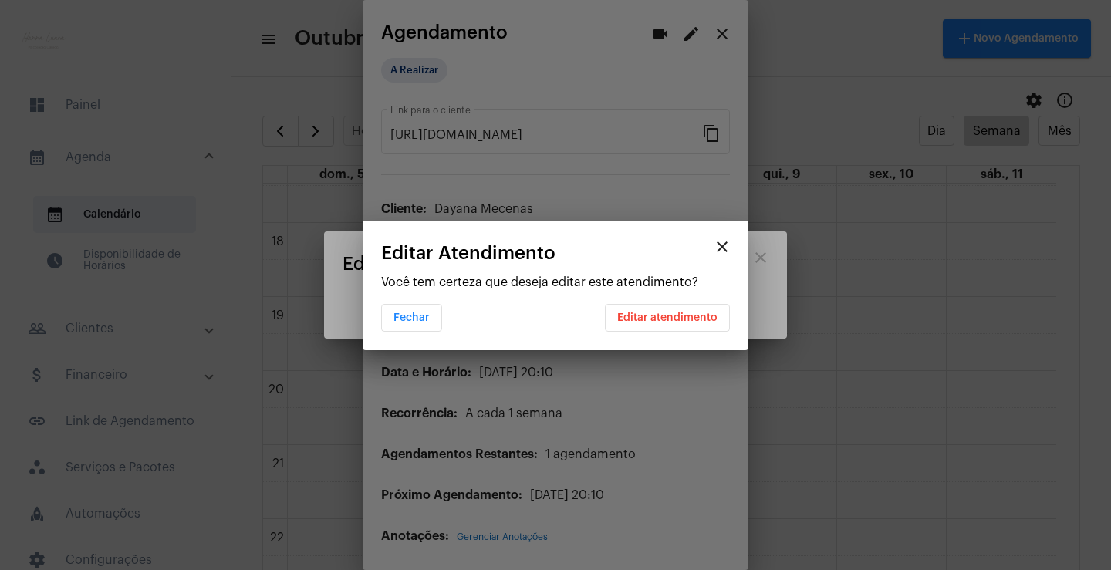
scroll to position [0, 0]
click at [638, 323] on button "Editar atendimento" at bounding box center [667, 318] width 125 height 28
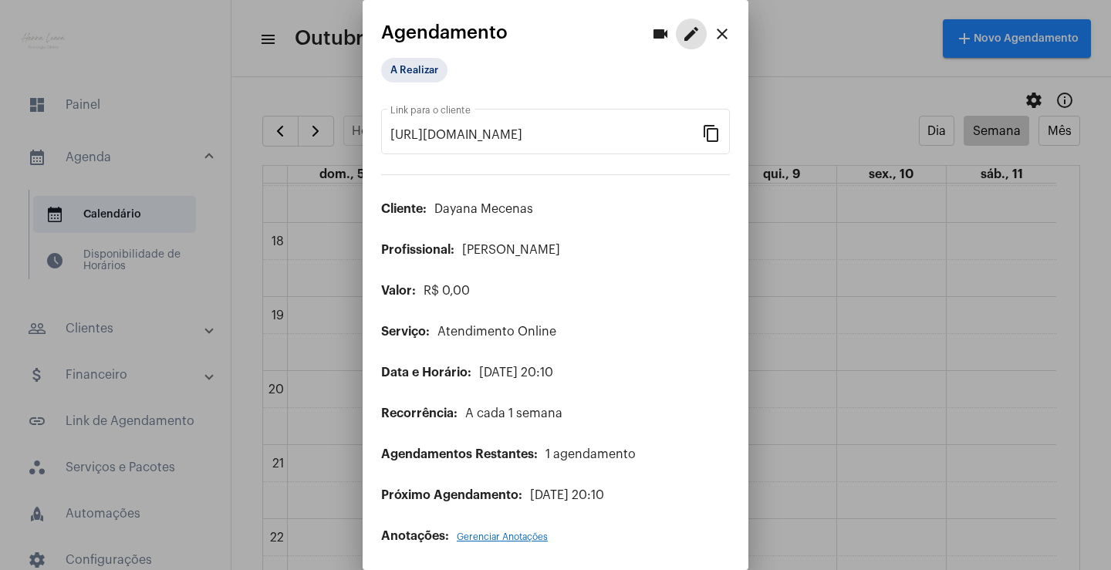
click at [714, 25] on mat-icon "close" at bounding box center [722, 34] width 19 height 19
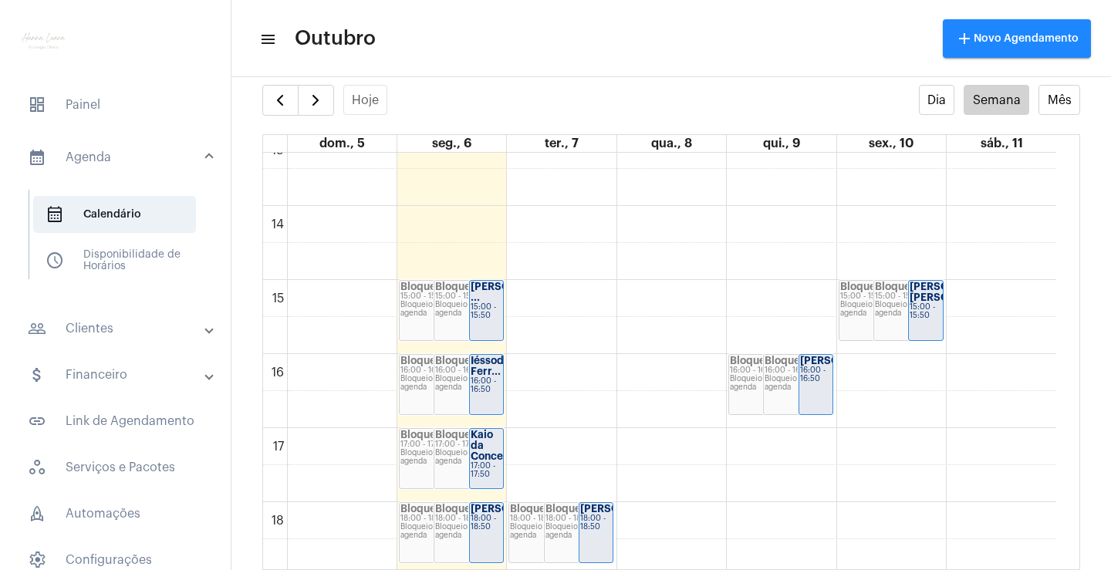
scroll to position [975, 0]
